Goal: Task Accomplishment & Management: Manage account settings

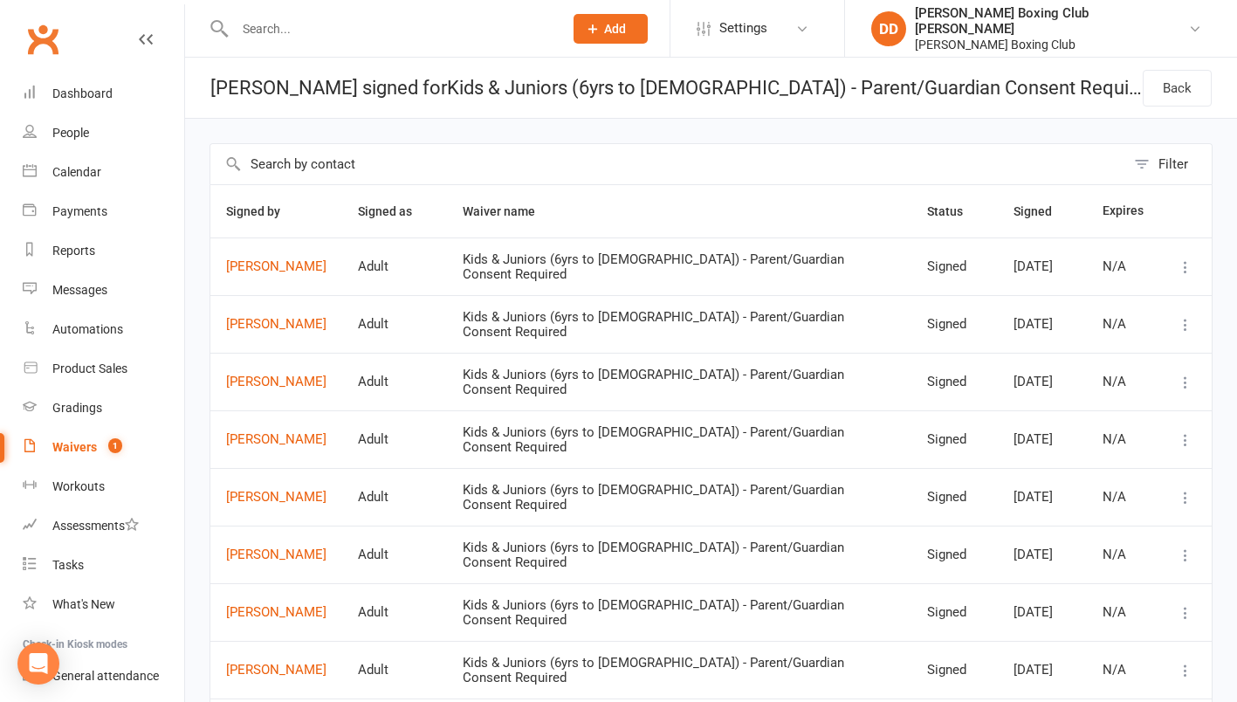
click at [68, 452] on div "Waivers" at bounding box center [74, 447] width 45 height 14
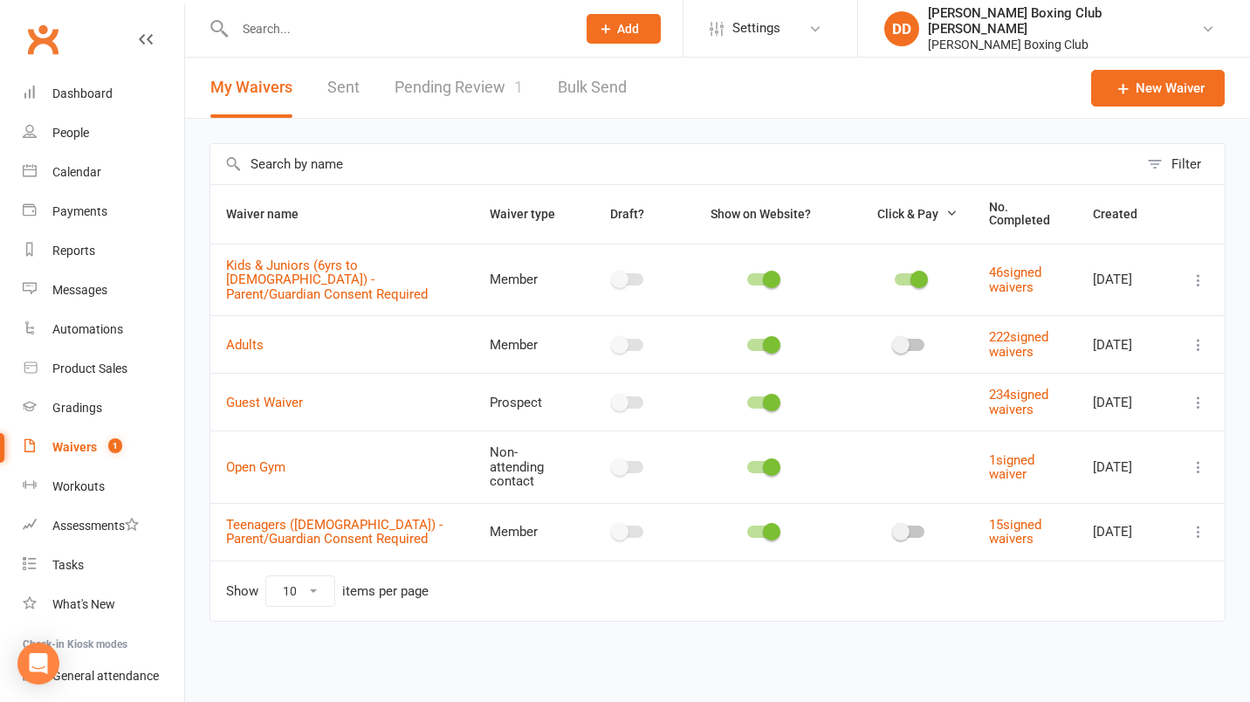
click at [437, 90] on link "Pending Review 1" at bounding box center [459, 88] width 128 height 60
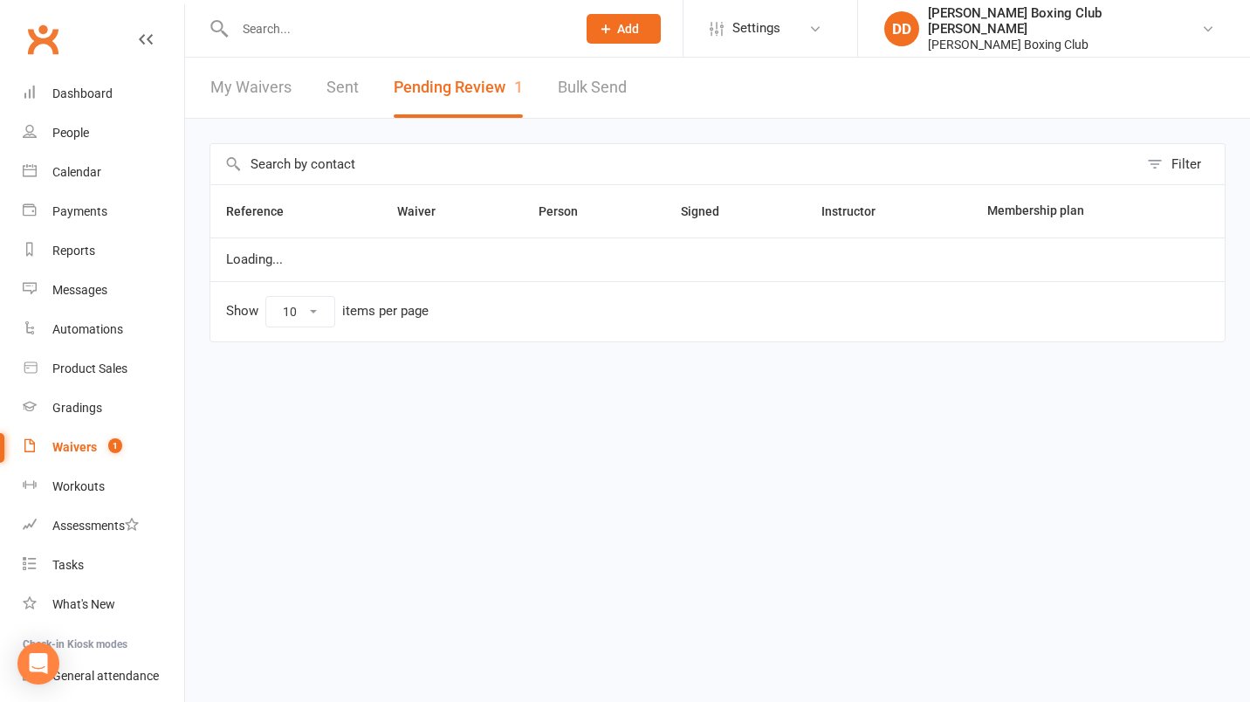
select select "50"
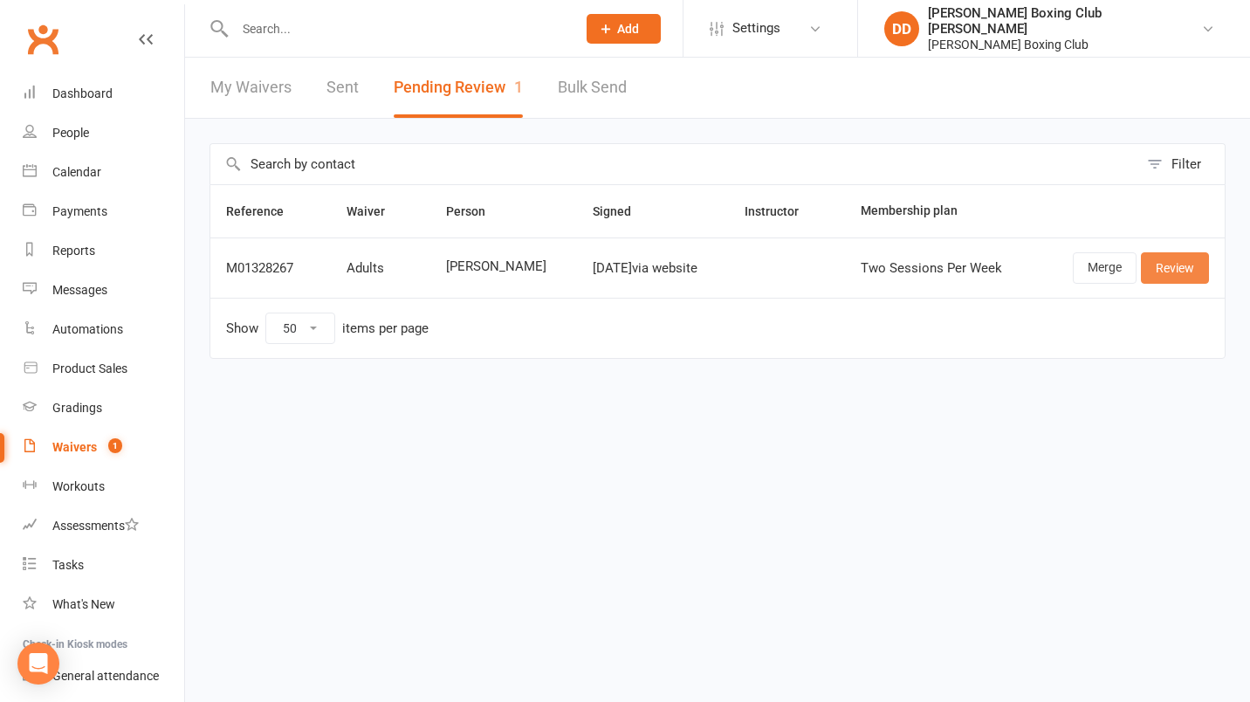
click at [1177, 271] on link "Review" at bounding box center [1175, 267] width 68 height 31
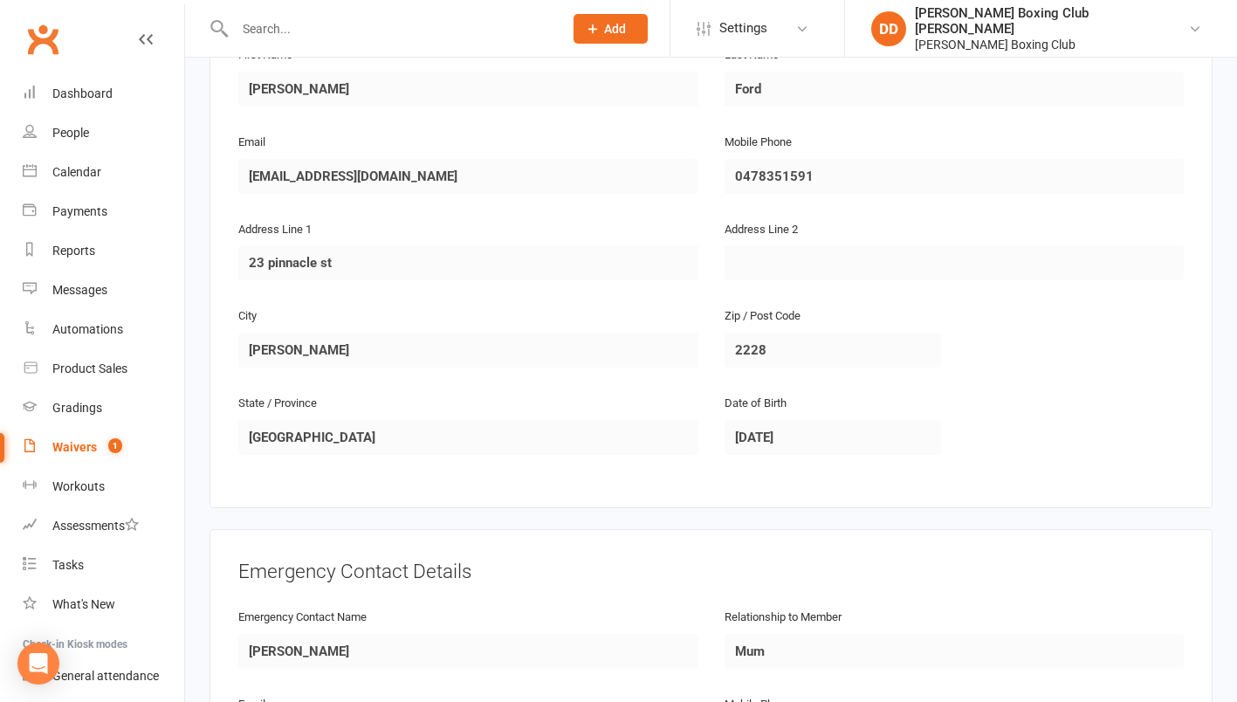
scroll to position [156, 0]
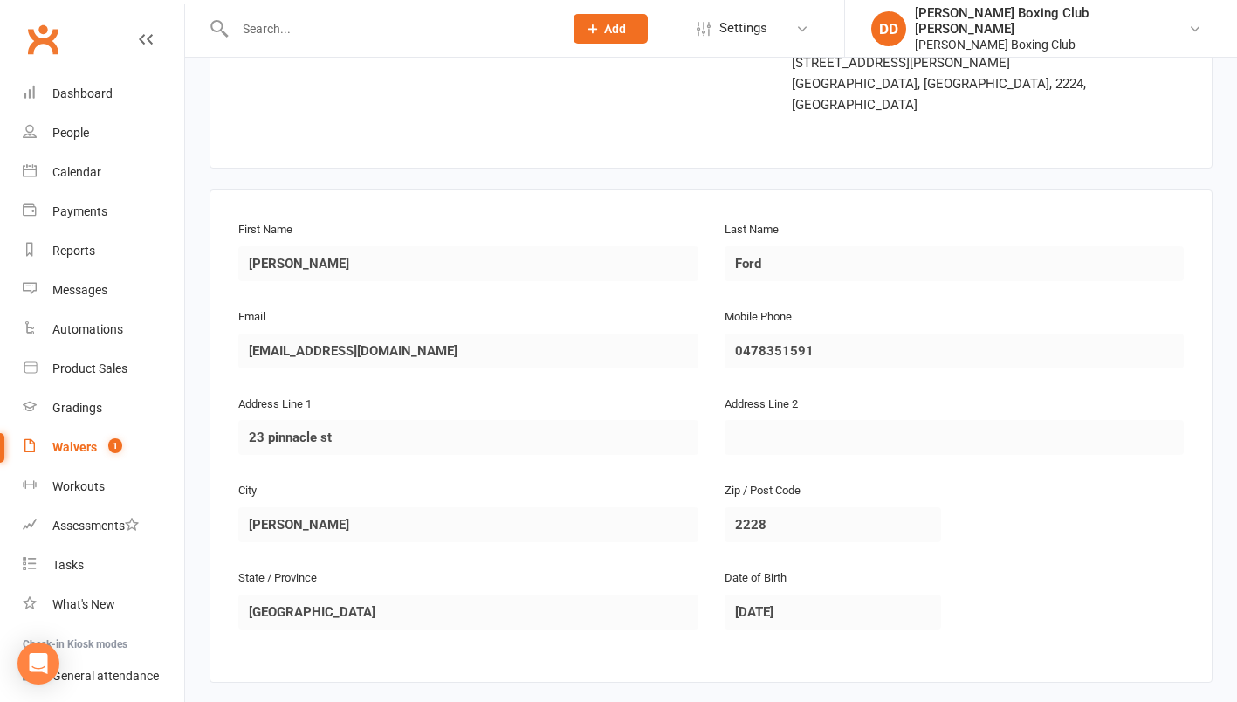
click at [72, 447] on div "Waivers" at bounding box center [74, 447] width 45 height 14
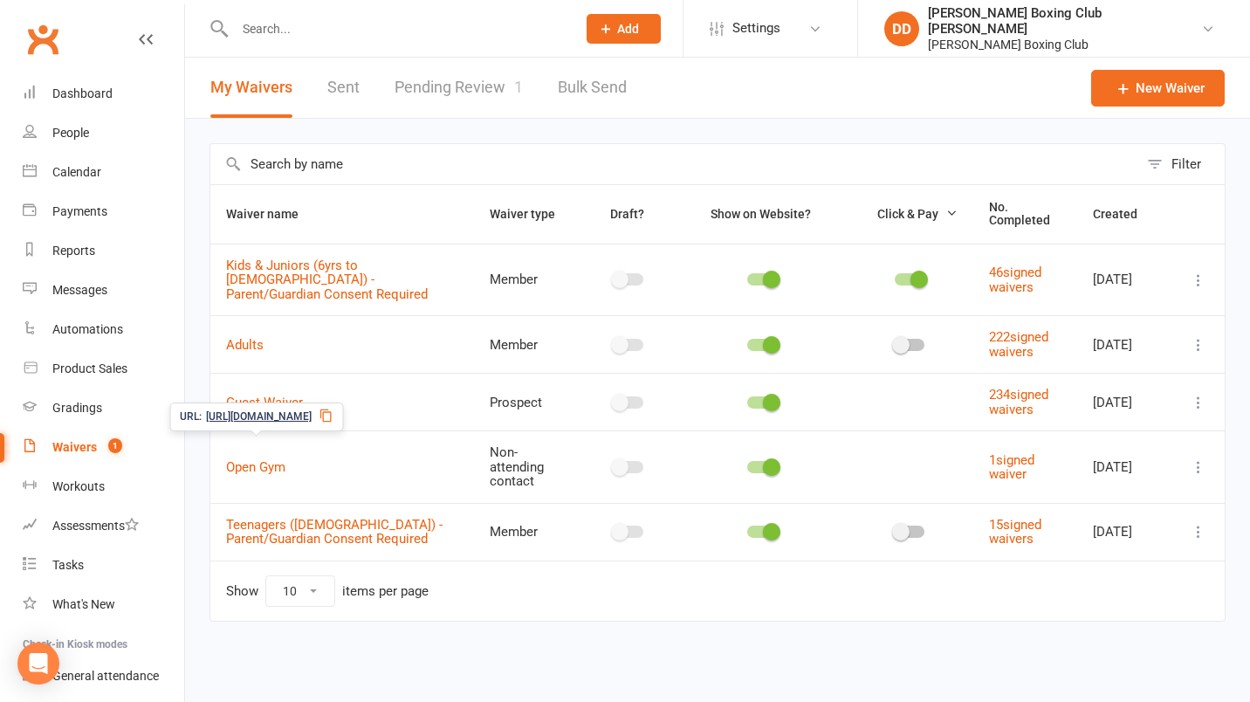
click at [75, 445] on div "Waivers" at bounding box center [74, 447] width 45 height 14
click at [441, 86] on link "Pending Review 1" at bounding box center [459, 88] width 128 height 60
select select "50"
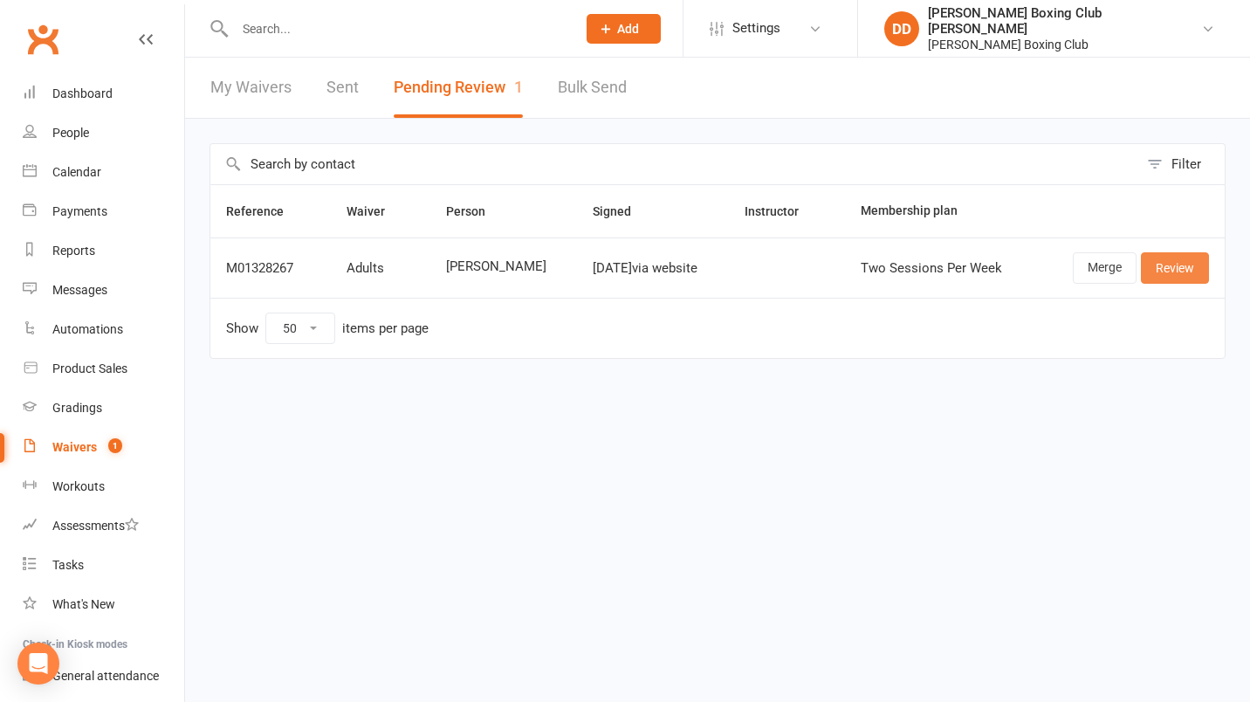
click at [1169, 265] on link "Review" at bounding box center [1175, 267] width 68 height 31
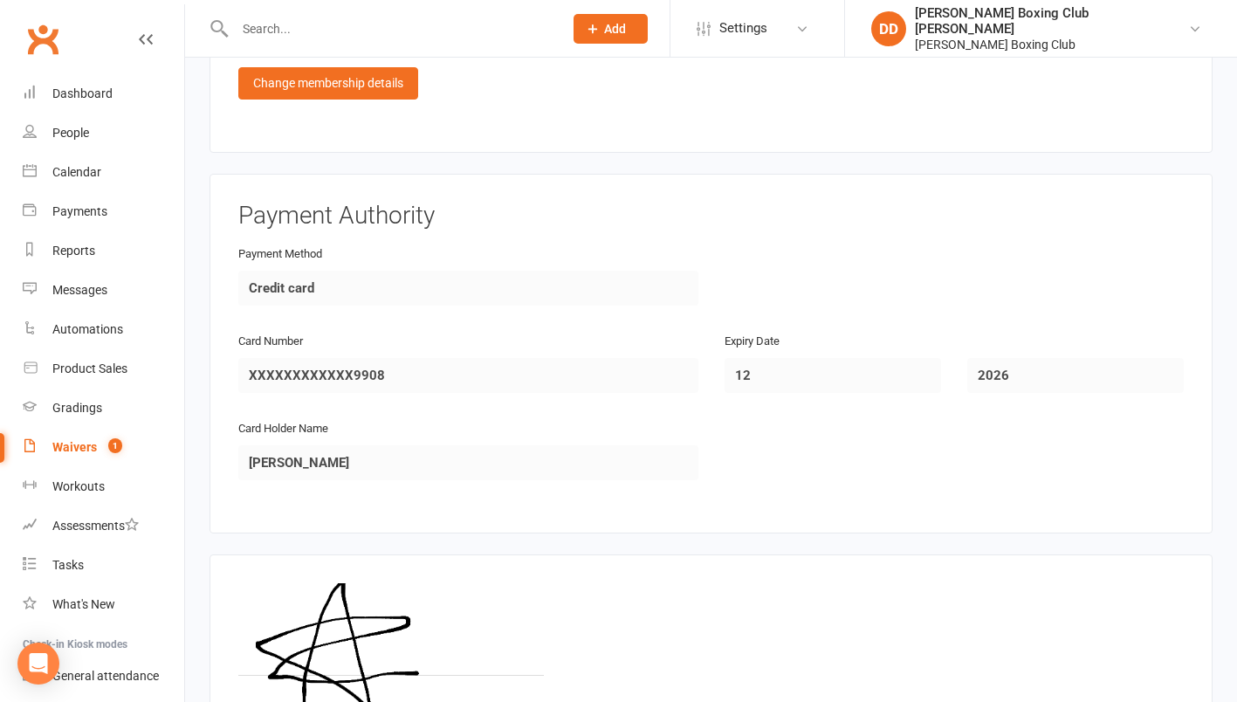
scroll to position [1553, 0]
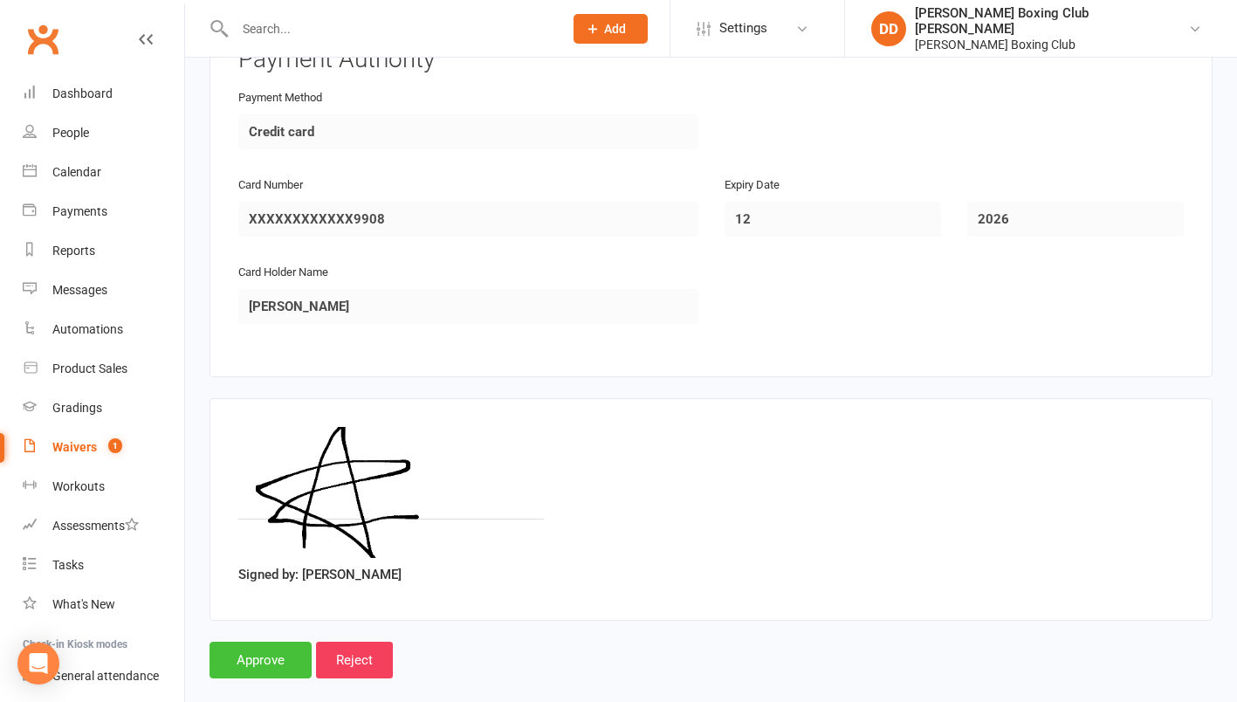
click at [264, 642] on input "Approve" at bounding box center [261, 660] width 102 height 37
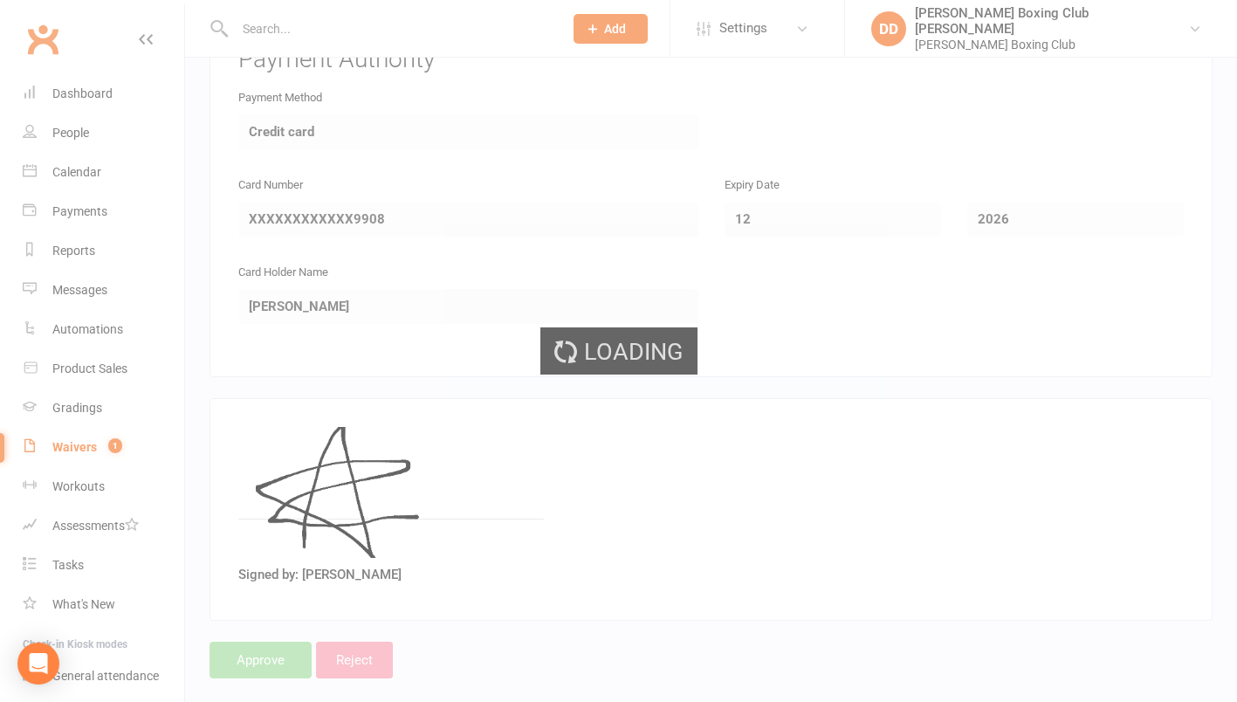
select select "50"
